Goal: Transaction & Acquisition: Subscribe to service/newsletter

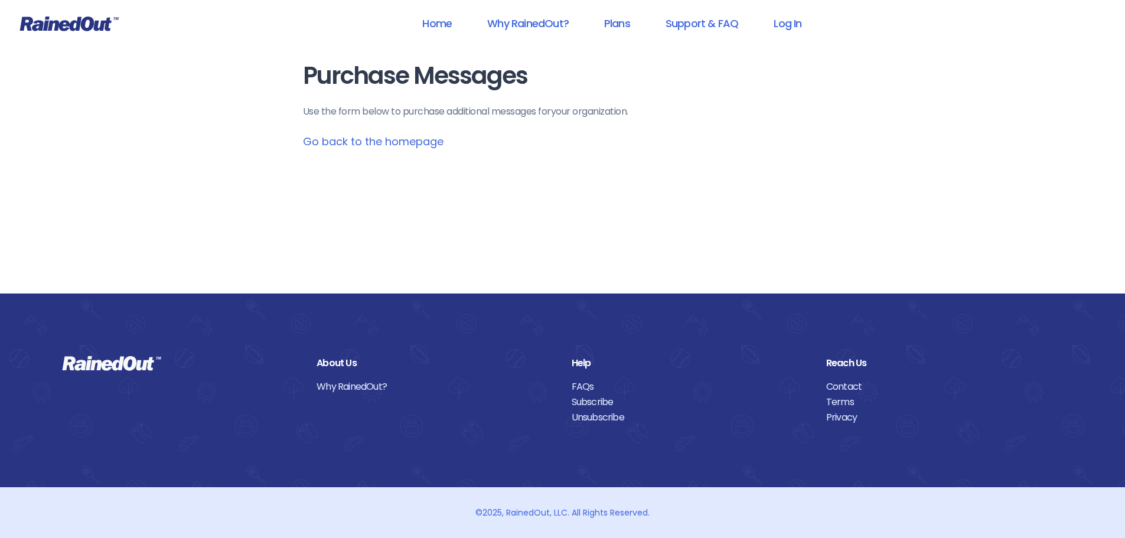
click at [375, 143] on link "Go back to the homepage" at bounding box center [373, 141] width 141 height 15
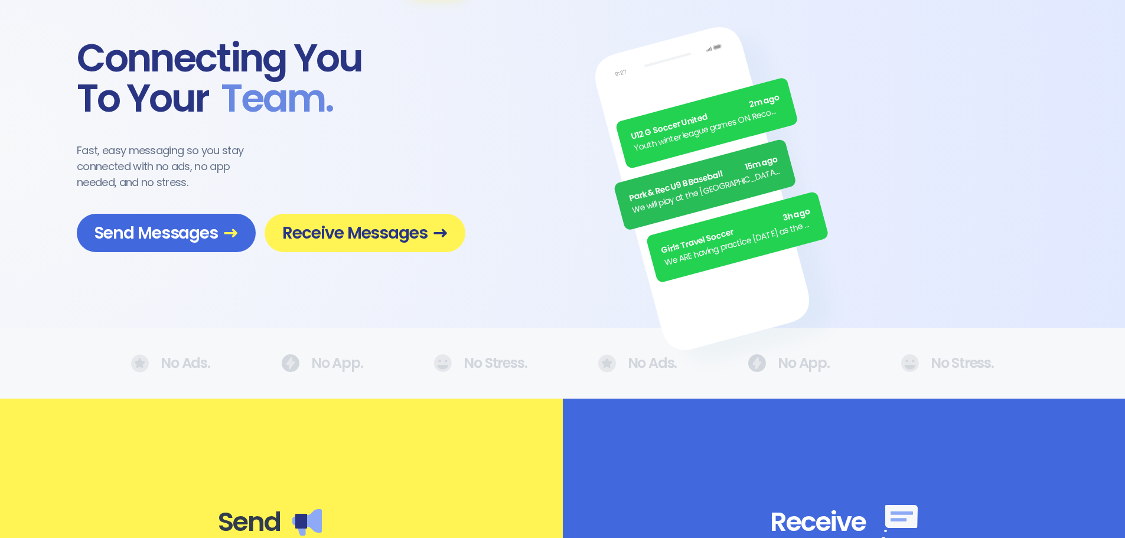
scroll to position [59, 0]
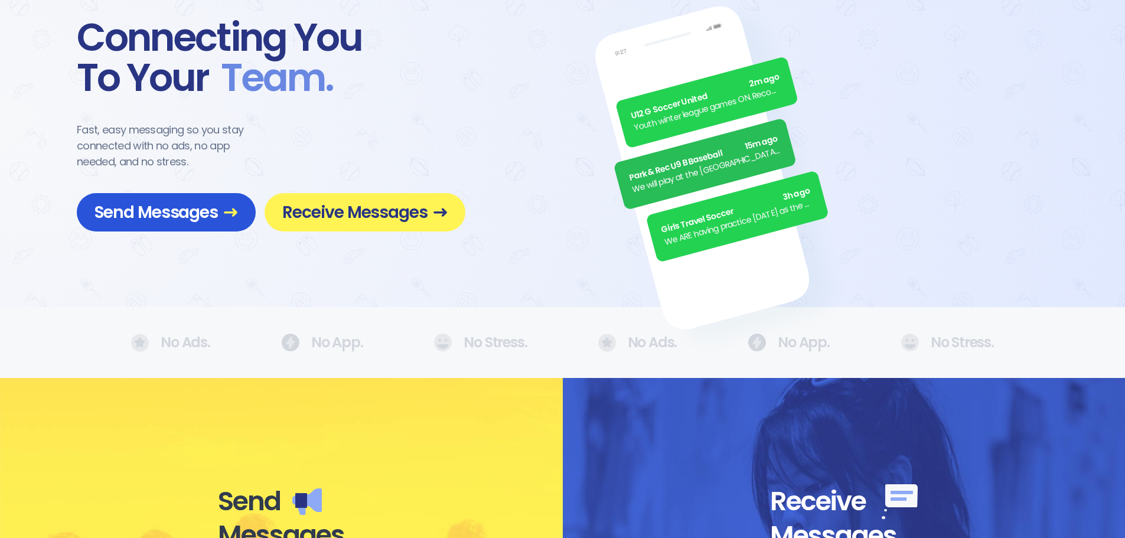
click at [198, 214] on span "Send Messages" at bounding box center [165, 212] width 143 height 21
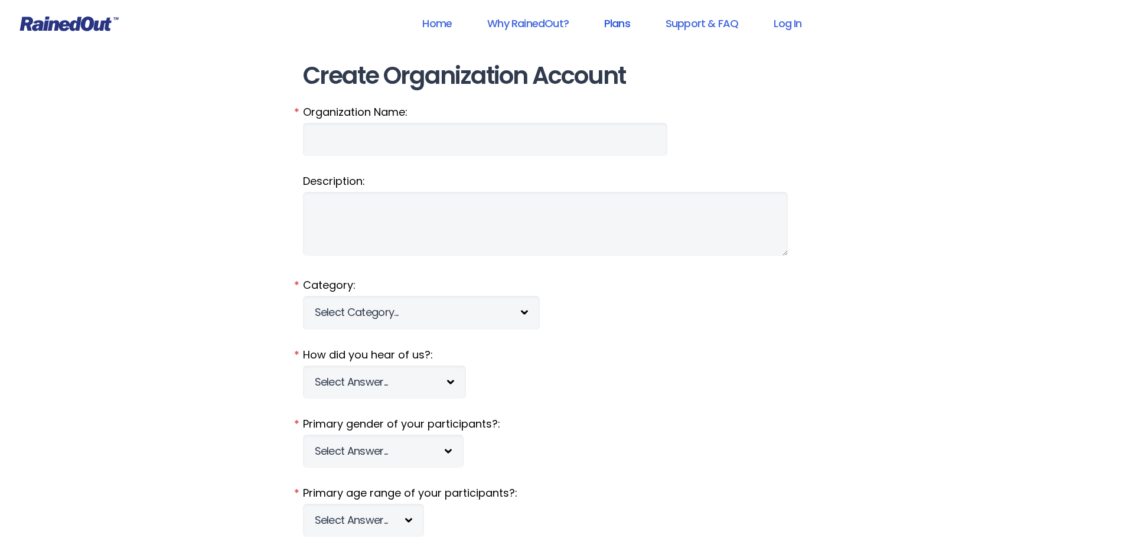
click at [625, 25] on link "Plans" at bounding box center [617, 23] width 57 height 27
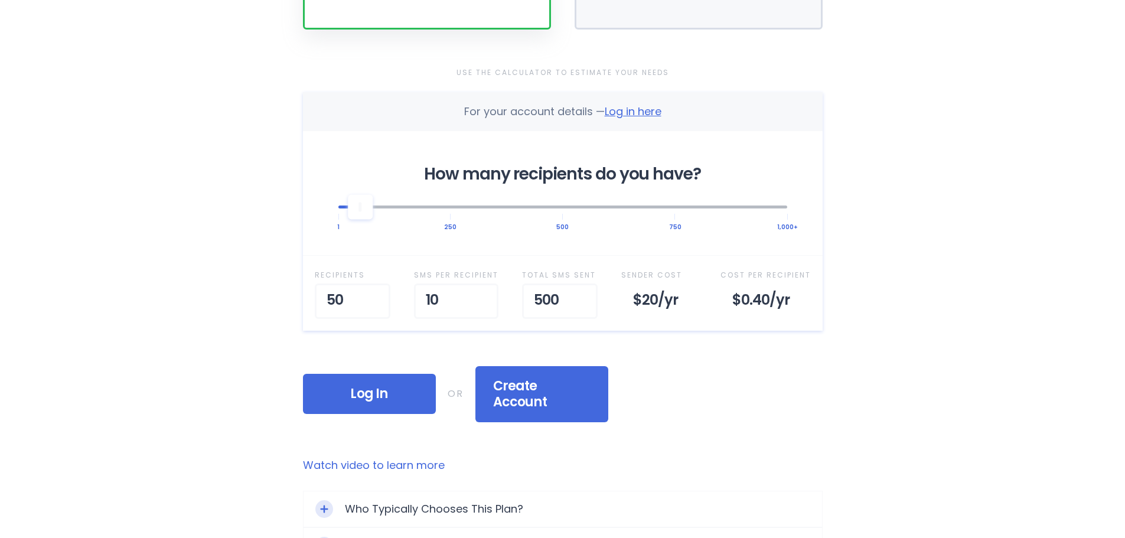
scroll to position [354, 0]
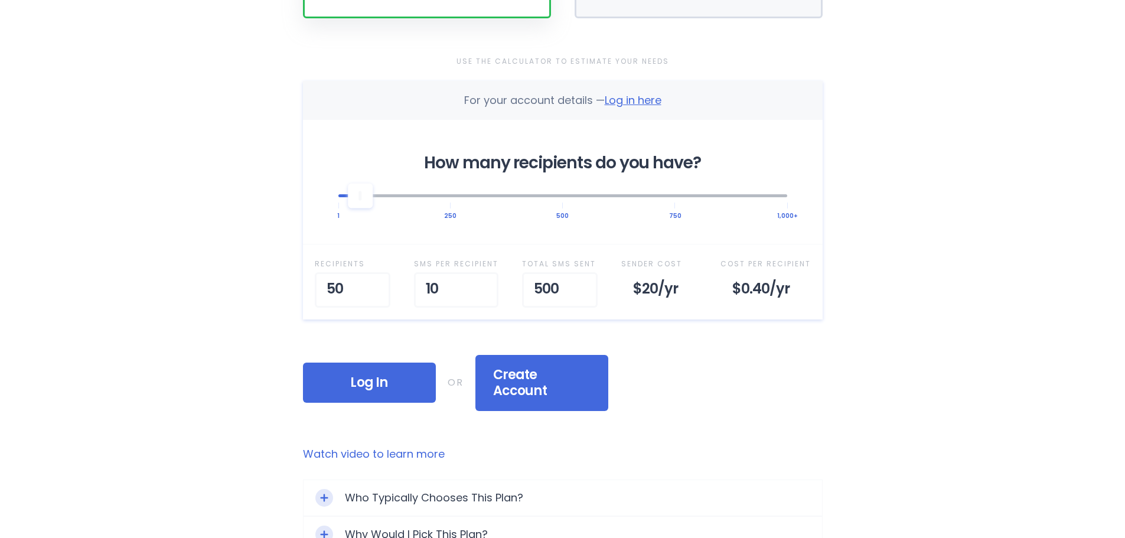
click at [449, 206] on div at bounding box center [562, 195] width 449 height 26
click at [720, 421] on main "Selected Plan Sender Pays This plan is for people looking to purchase a bundle …" at bounding box center [563, 174] width 520 height 932
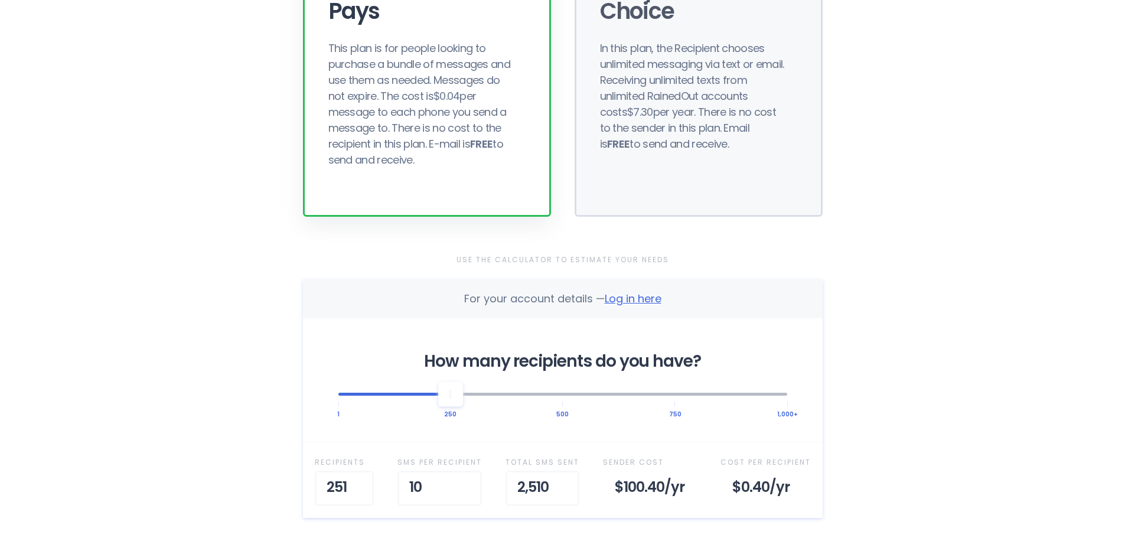
scroll to position [413, 0]
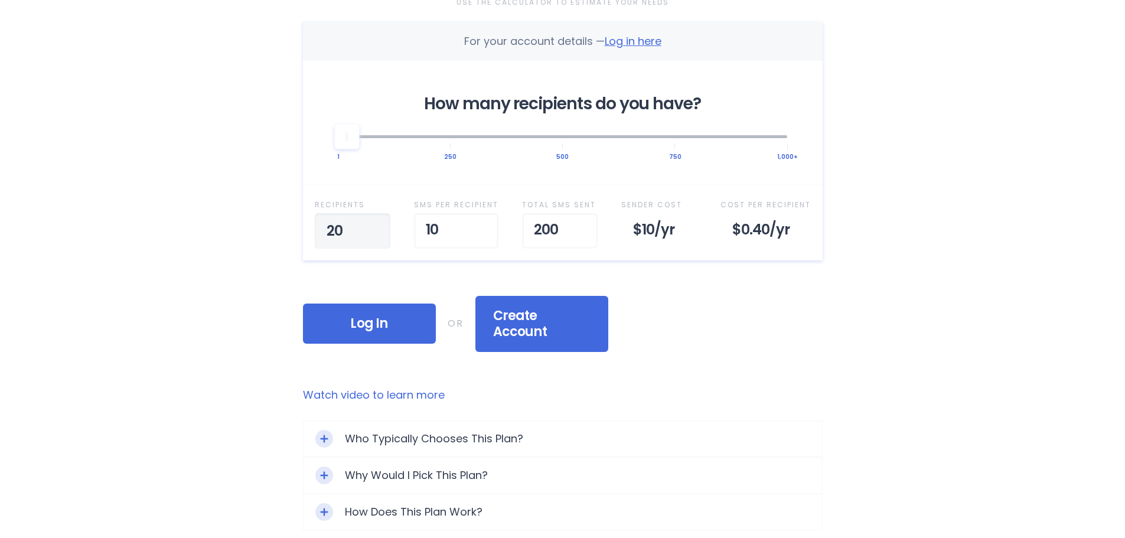
type input "200"
click at [1054, 236] on div "Home Why RainedOut? Plans Support & FAQ Log In Selected Plan Sender Pays This p…" at bounding box center [562, 237] width 1125 height 1301
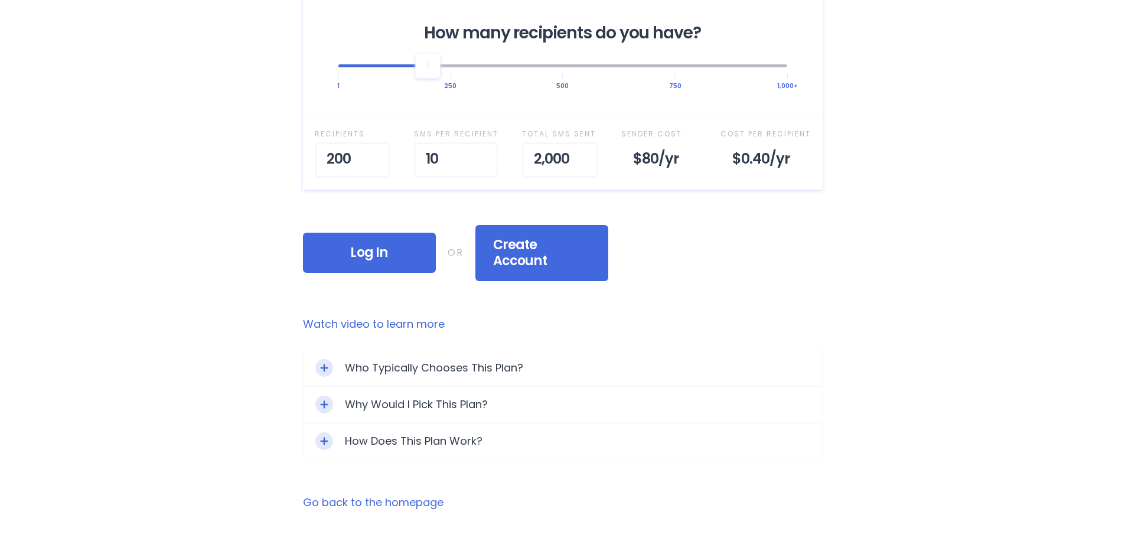
scroll to position [649, 0]
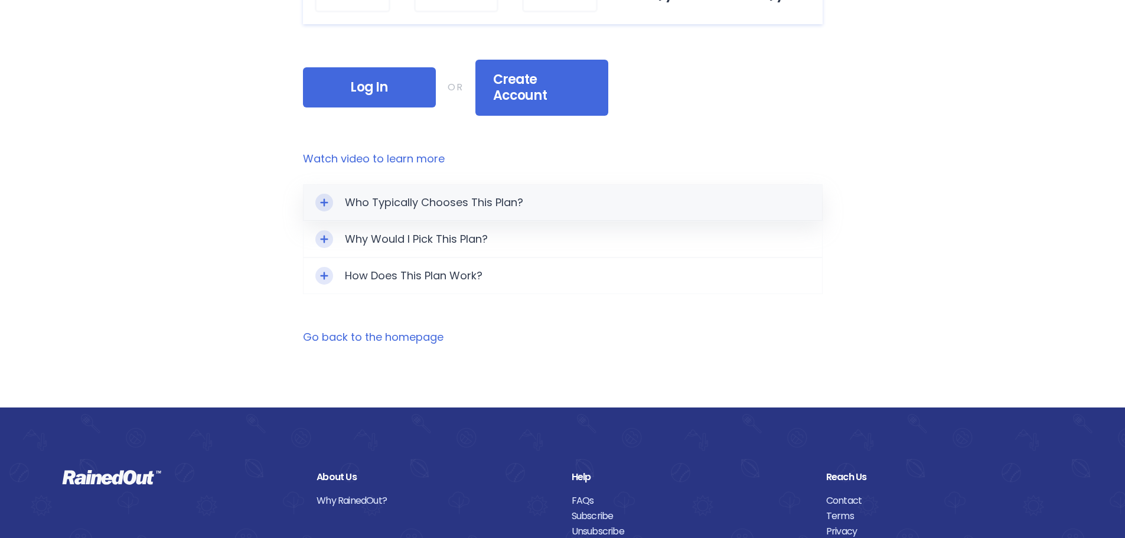
click at [322, 198] on icon "Toggle Expand" at bounding box center [324, 202] width 8 height 8
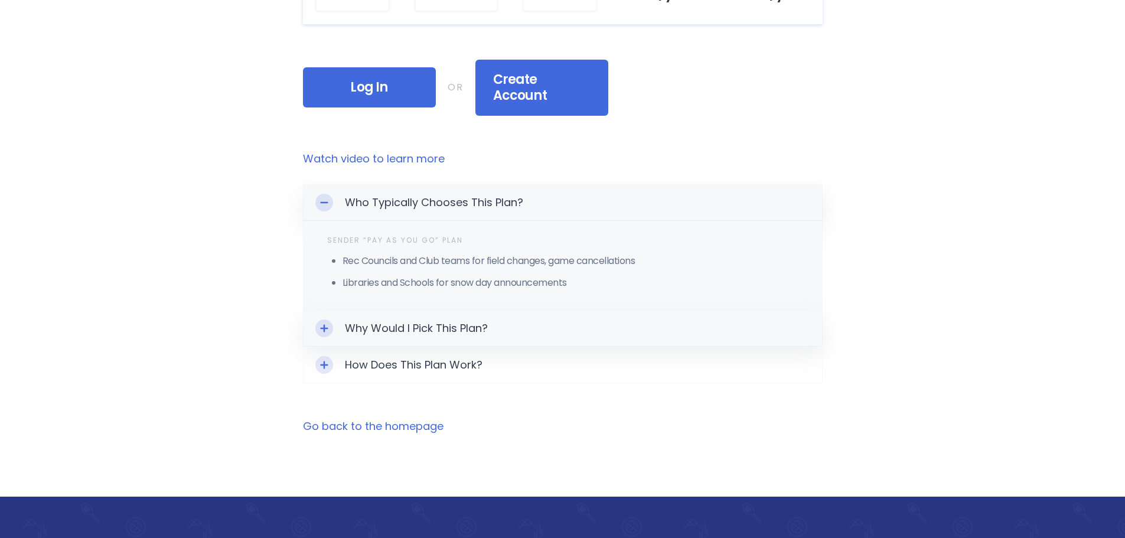
click at [320, 324] on icon "Toggle Expand" at bounding box center [324, 328] width 8 height 8
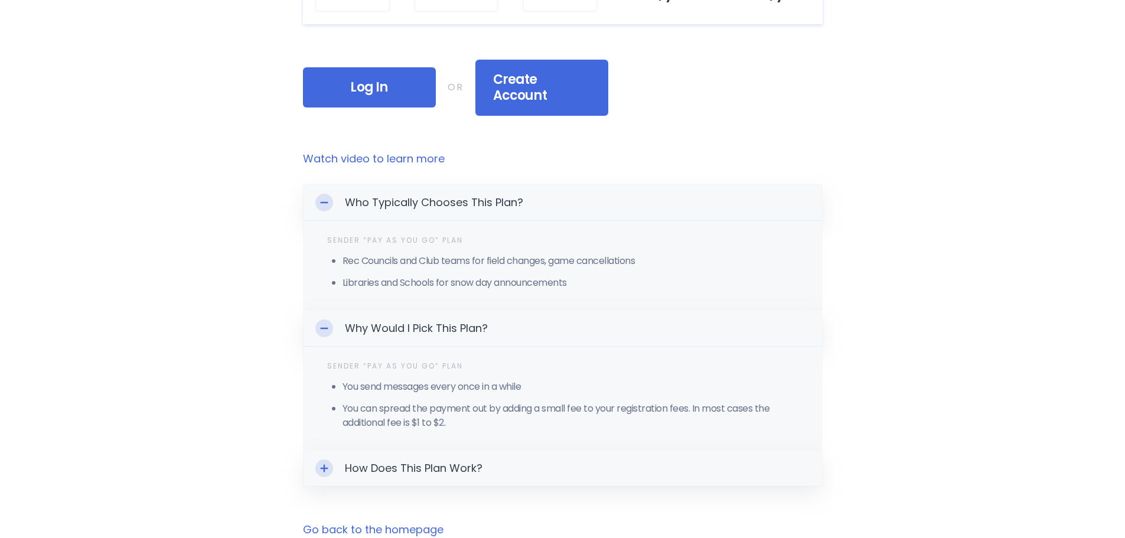
click at [326, 464] on icon "Toggle Expand" at bounding box center [324, 468] width 8 height 8
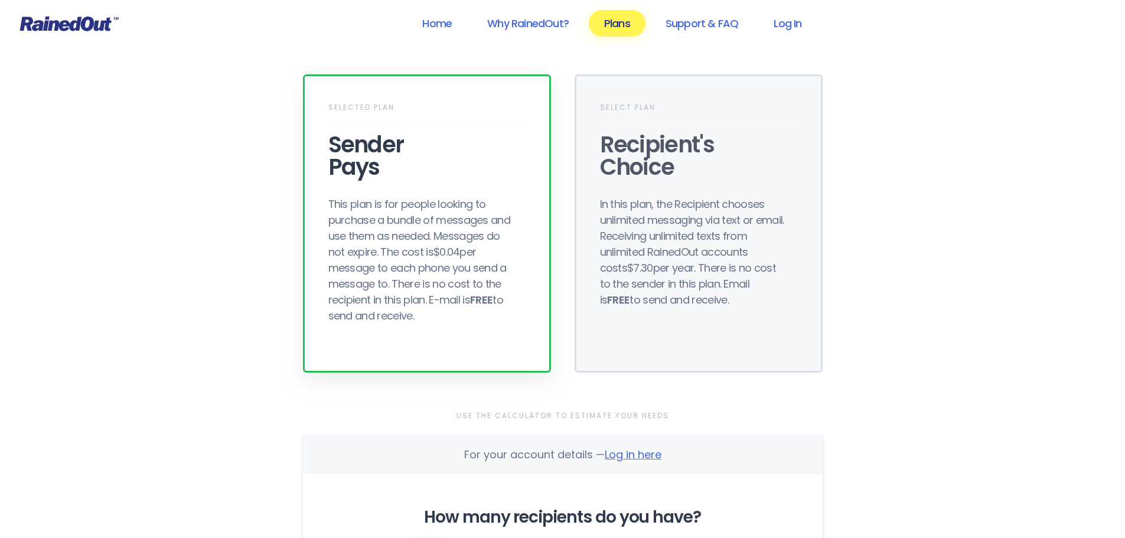
scroll to position [295, 0]
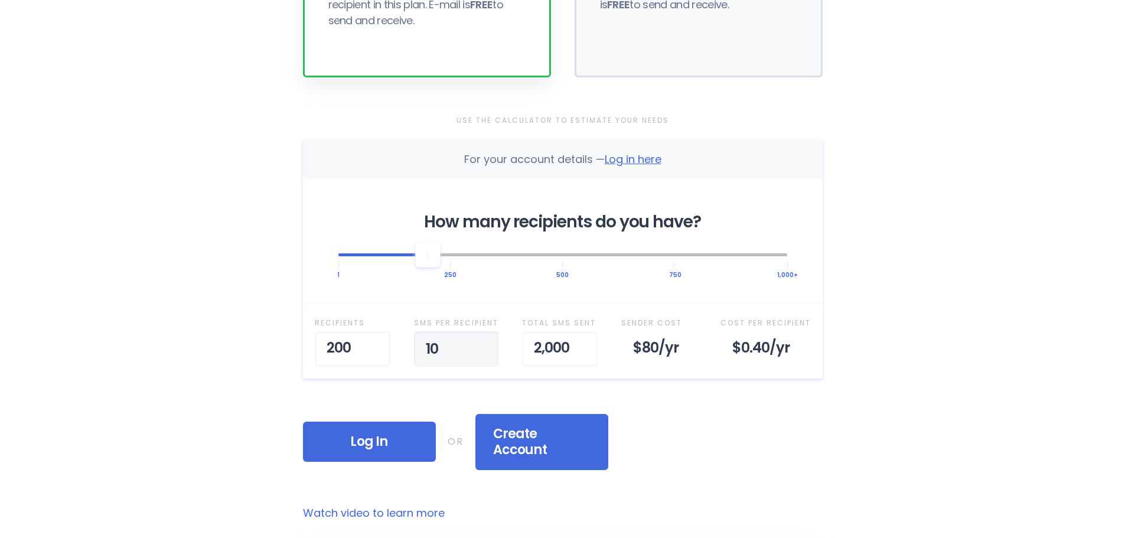
drag, startPoint x: 453, startPoint y: 341, endPoint x: 400, endPoint y: 336, distance: 53.4
drag, startPoint x: 449, startPoint y: 348, endPoint x: 381, endPoint y: 341, distance: 68.8
click at [381, 341] on div "Recipient s 200 SMS per Recipient 10 Total SMS Sent 2,000 Sender Cost $80 /yr C…" at bounding box center [563, 340] width 520 height 75
type input "3"
type input "100"
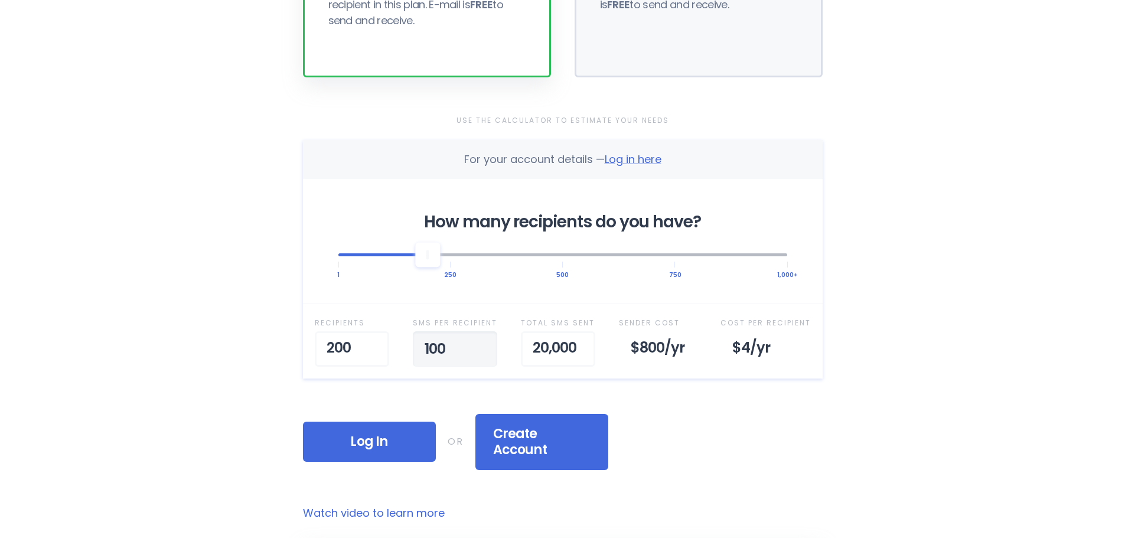
click at [939, 422] on div "Home Why RainedOut? Plans Support & FAQ Log In Selected Plan Sender Pays This p…" at bounding box center [562, 544] width 1125 height 1678
drag, startPoint x: 951, startPoint y: 251, endPoint x: 965, endPoint y: 244, distance: 15.3
click at [952, 251] on div "Home Why RainedOut? Plans Support & FAQ Log In Selected Plan Sender Pays This p…" at bounding box center [562, 544] width 1125 height 1678
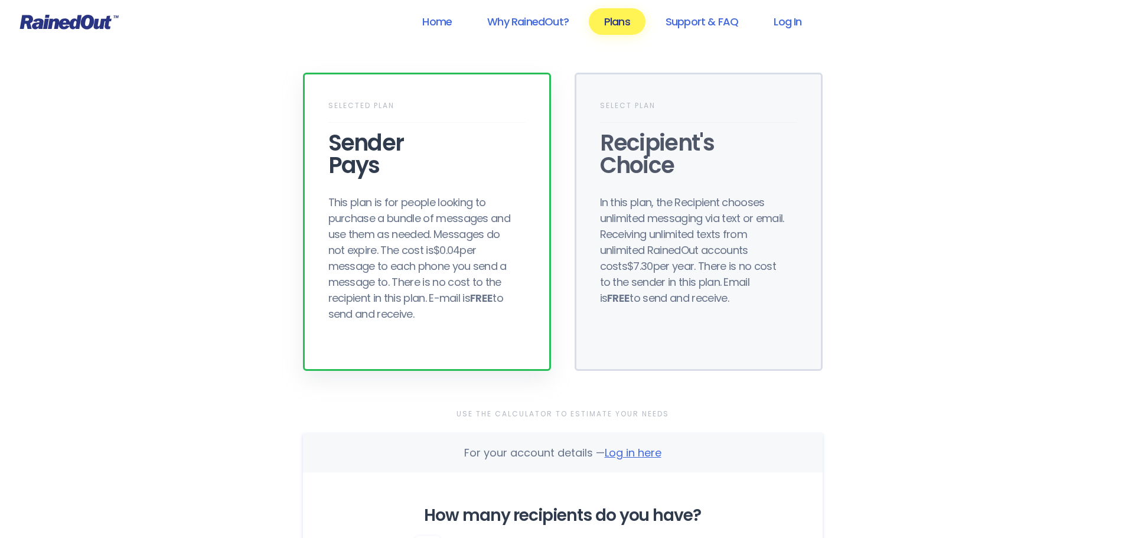
scroll to position [0, 0]
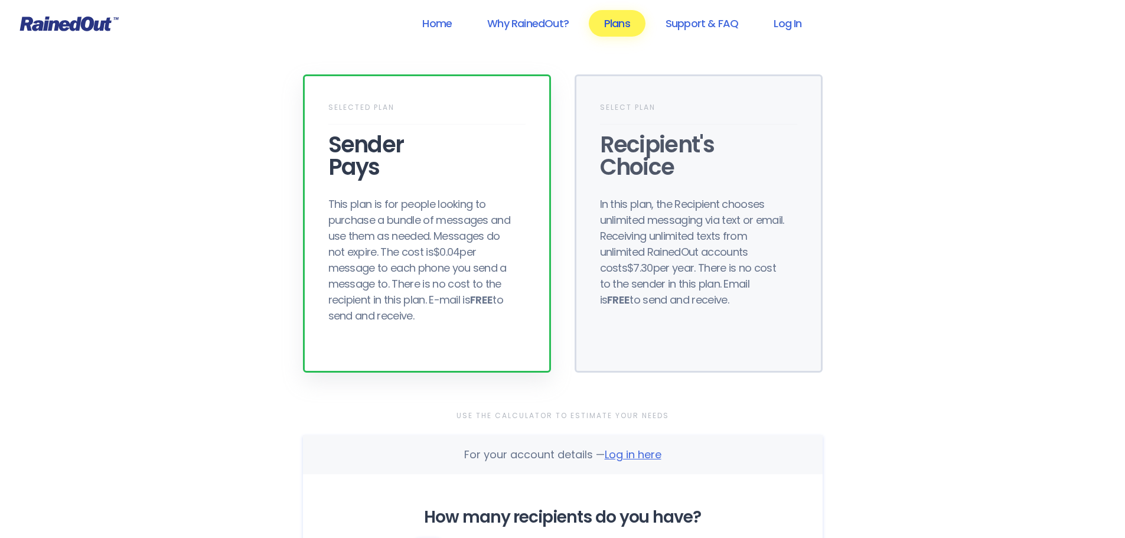
click at [625, 19] on link "Plans" at bounding box center [617, 23] width 57 height 27
click at [762, 293] on div "In this plan, the Recipient chooses unlimited messaging via text or email. Rece…" at bounding box center [694, 252] width 189 height 112
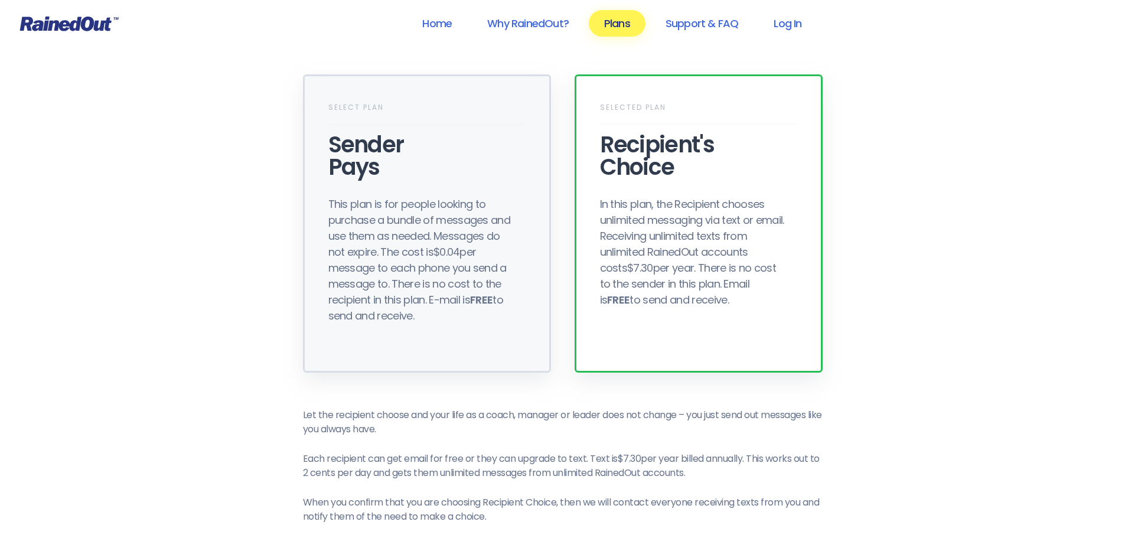
click at [413, 253] on div "This plan is for people looking to purchase a bundle of messages and use them a…" at bounding box center [422, 260] width 189 height 128
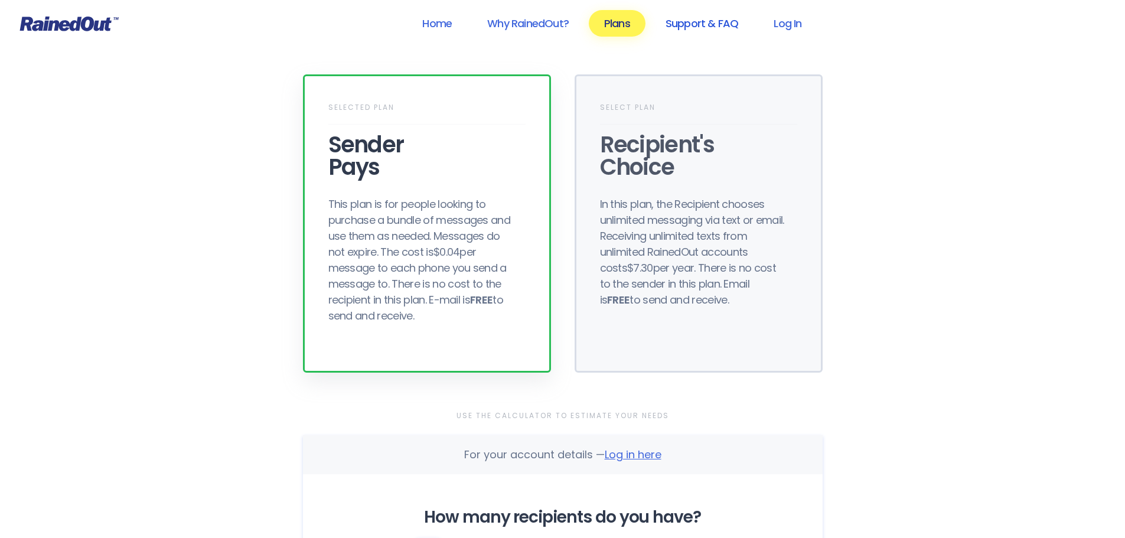
click at [697, 25] on link "Support & FAQ" at bounding box center [701, 23] width 103 height 27
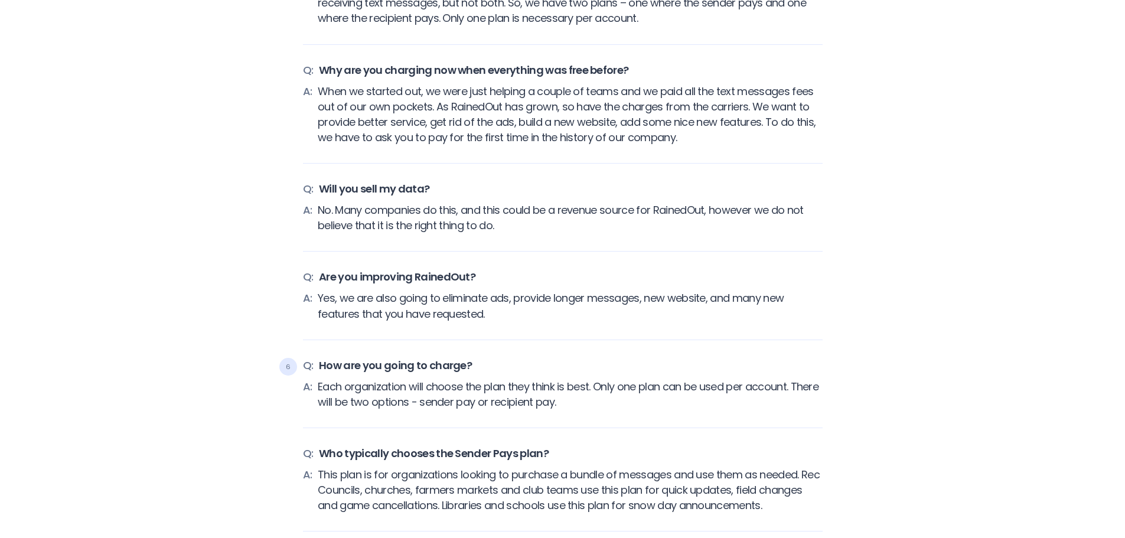
scroll to position [413, 0]
